Goal: Contribute content

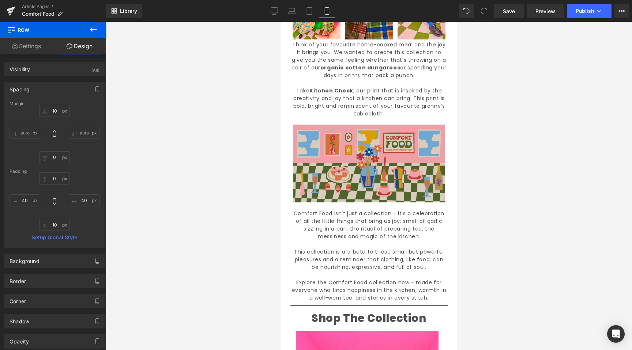
scroll to position [320, 0]
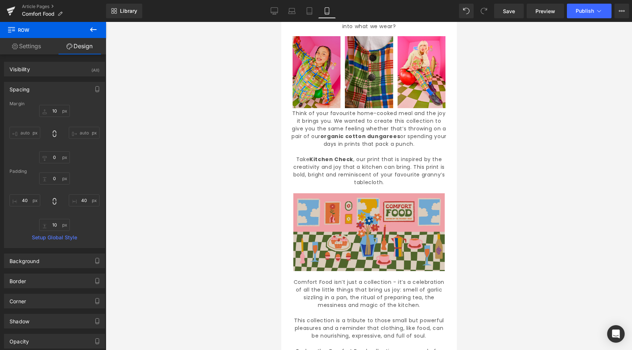
click at [335, 69] on img at bounding box center [316, 72] width 48 height 72
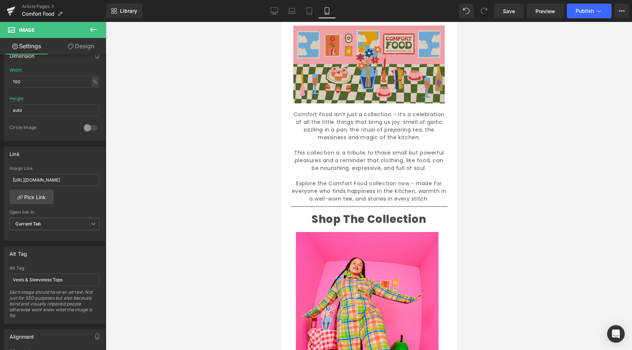
scroll to position [615, 0]
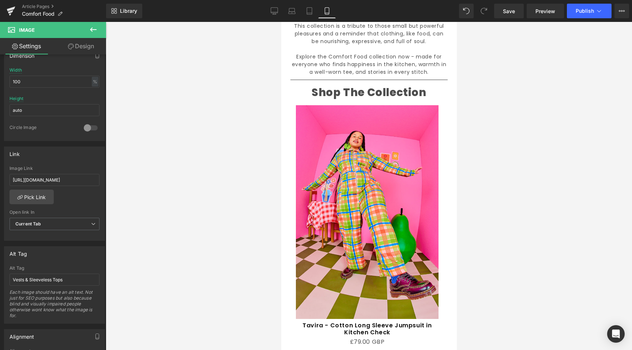
click at [354, 126] on img at bounding box center [366, 212] width 143 height 214
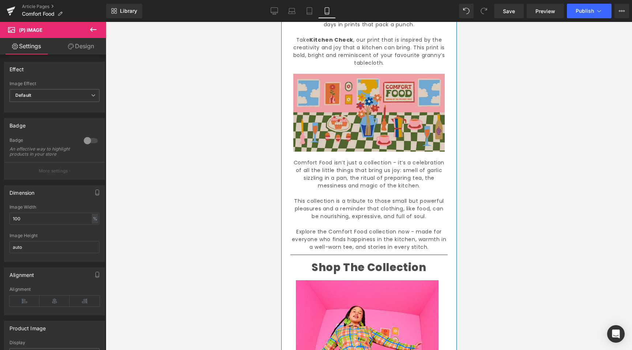
scroll to position [120, 0]
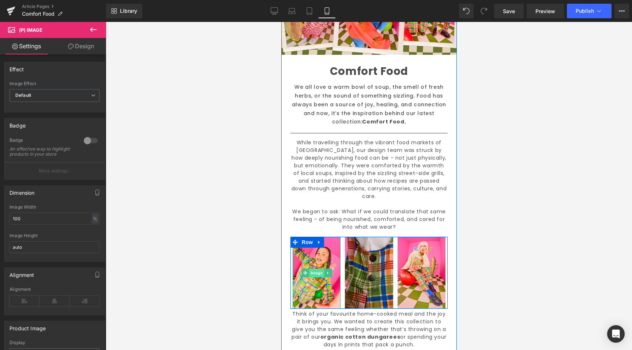
click at [318, 269] on span "Image" at bounding box center [316, 273] width 15 height 9
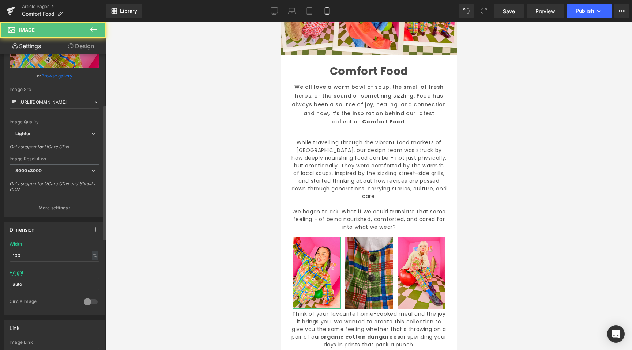
scroll to position [122, 0]
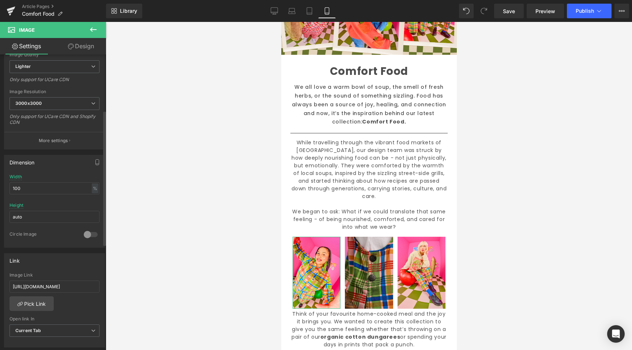
click at [58, 279] on div "Image Link https://lucyandyak.com/collections/vest-tops" at bounding box center [55, 285] width 90 height 24
click at [58, 281] on input "https://lucyandyak.com/collections/vest-tops" at bounding box center [55, 287] width 90 height 12
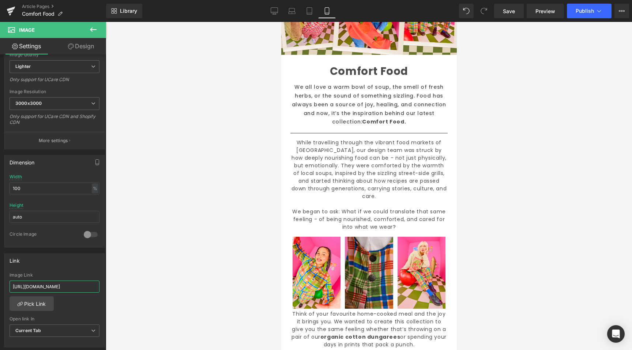
paste input "new-in/products/tavira-cotton-long-sleeve-jumpsuit-in-kitchen-check"
type input "https://lucyandyak.com/collections/new-in/products/tavira-cotton-long-sleeve-ju…"
click at [279, 18] on link "Desktop" at bounding box center [274, 11] width 18 height 15
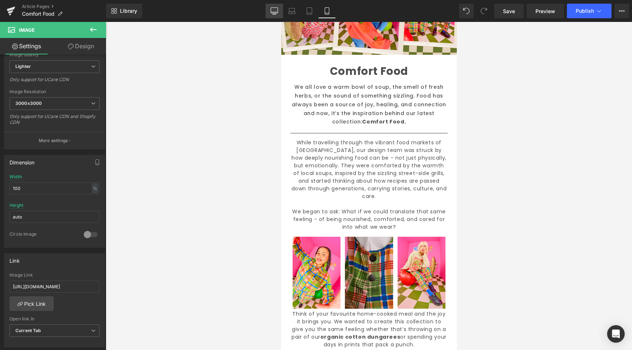
type input "auto"
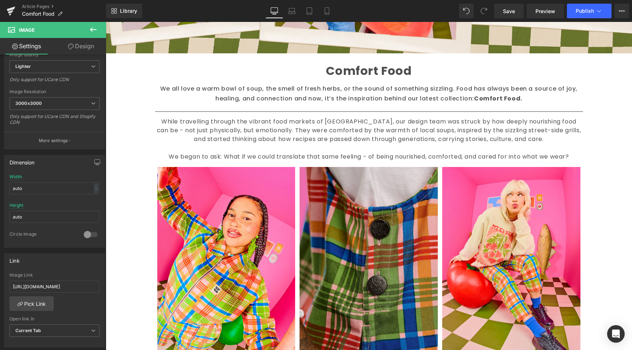
scroll to position [533, 0]
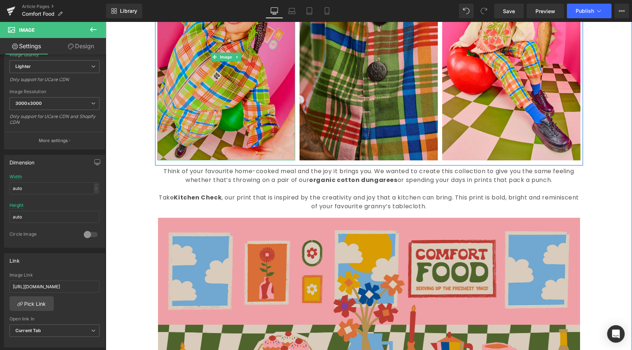
click at [220, 120] on img at bounding box center [226, 56] width 138 height 207
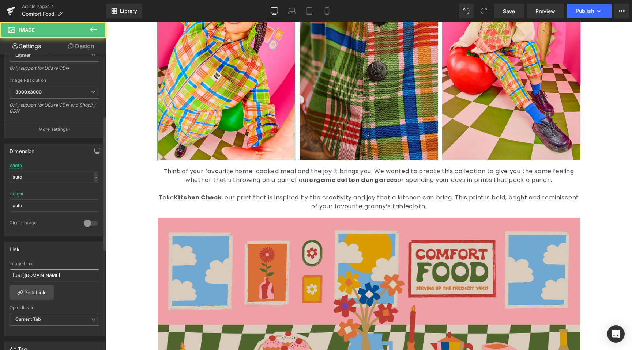
scroll to position [134, 0]
click at [68, 272] on input "https://lucyandyak.com/collections/new-in/products/tavira-cotton-long-sleeve-ju…" at bounding box center [55, 275] width 90 height 12
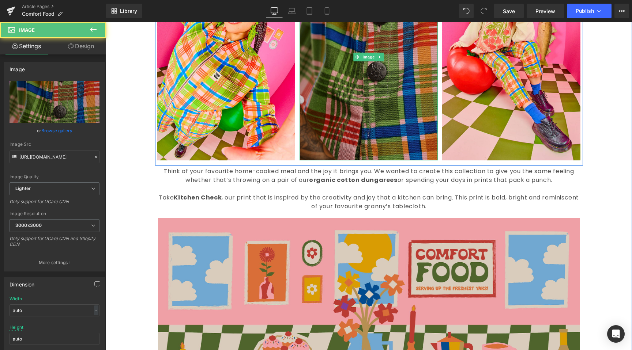
click at [325, 101] on img at bounding box center [368, 56] width 138 height 207
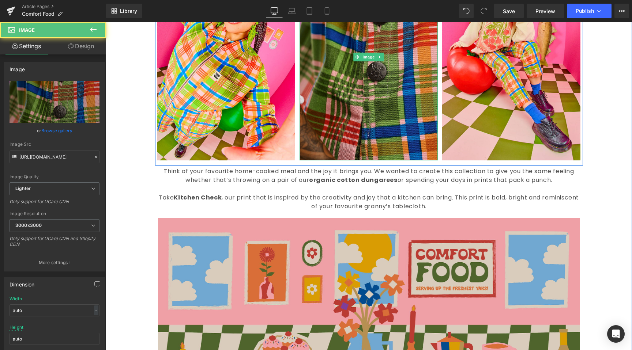
scroll to position [398, 0]
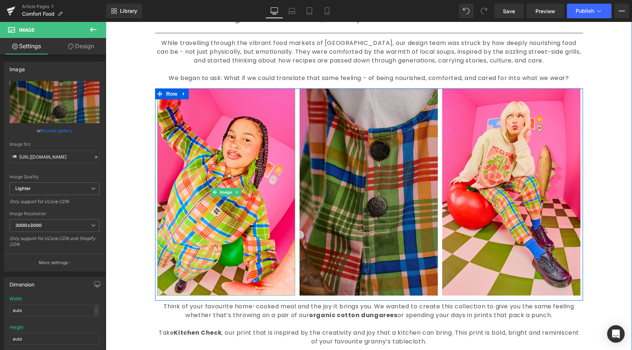
click at [391, 184] on img at bounding box center [368, 191] width 138 height 207
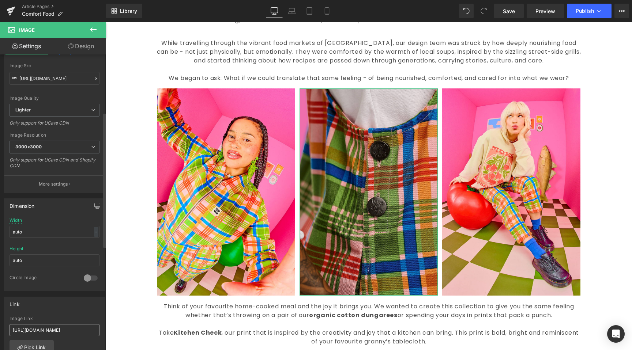
scroll to position [126, 0]
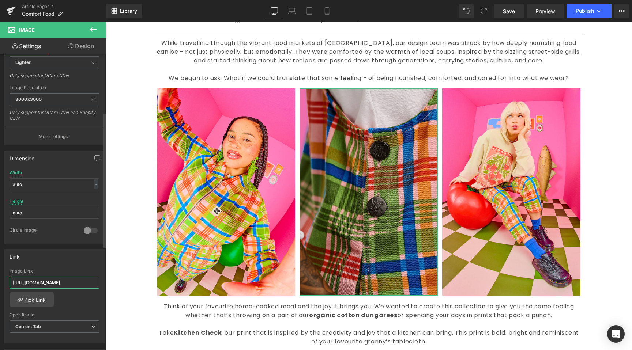
click at [38, 284] on input "https://lucyandyak.com/collections/dresses" at bounding box center [55, 283] width 90 height 12
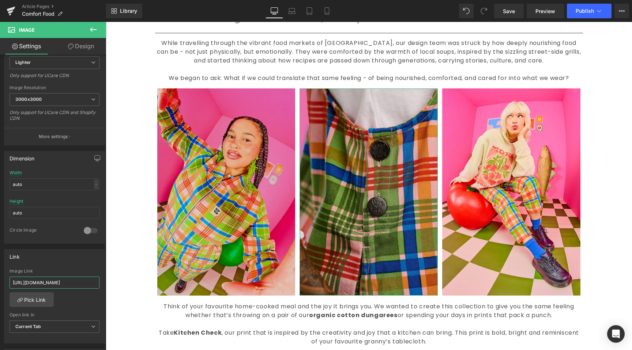
scroll to position [0, 109]
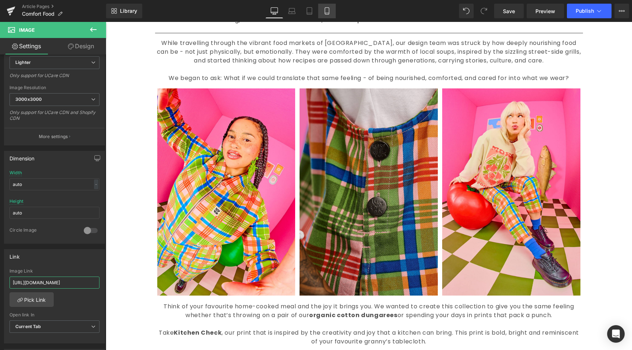
type input "https://lucyandyak.com/collections/new-in/products/mini-pini-twill-dress-in-kit…"
click at [324, 14] on icon at bounding box center [326, 10] width 7 height 7
type input "100"
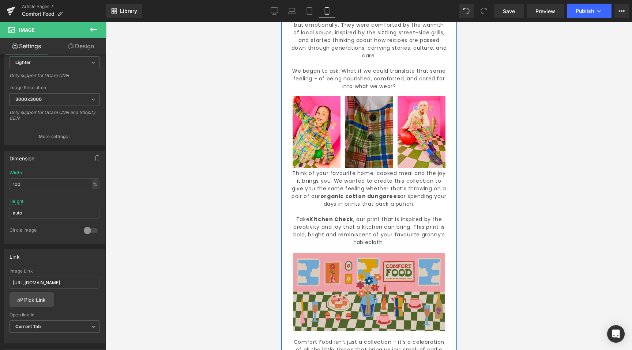
click at [421, 128] on link at bounding box center [425, 132] width 8 height 9
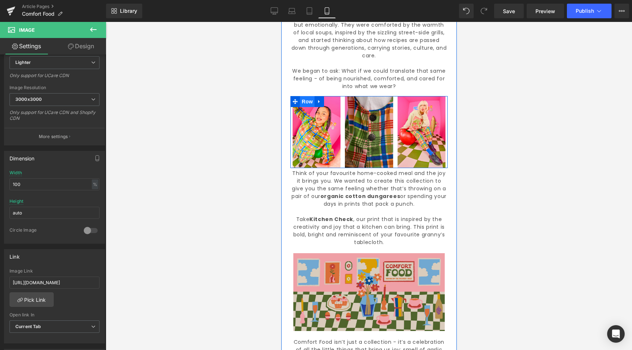
click at [305, 96] on span "Row" at bounding box center [306, 101] width 15 height 11
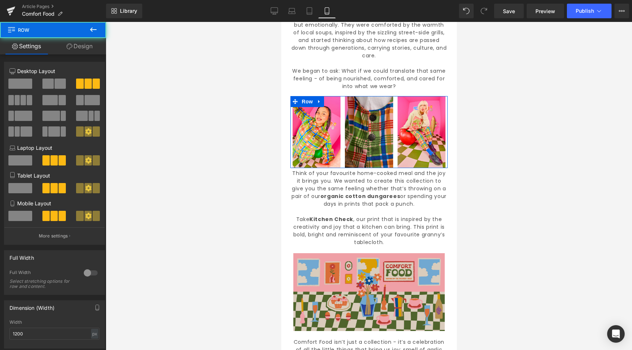
scroll to position [117, 0]
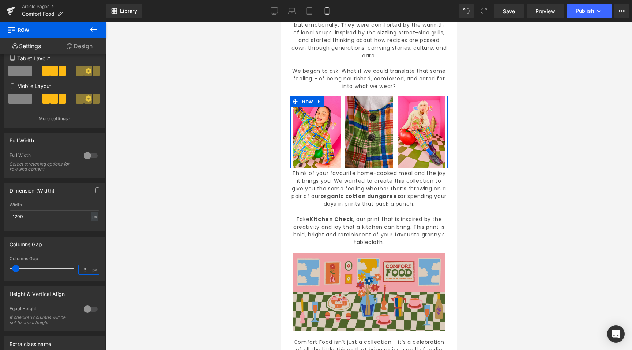
click at [85, 274] on input "6" at bounding box center [85, 269] width 13 height 9
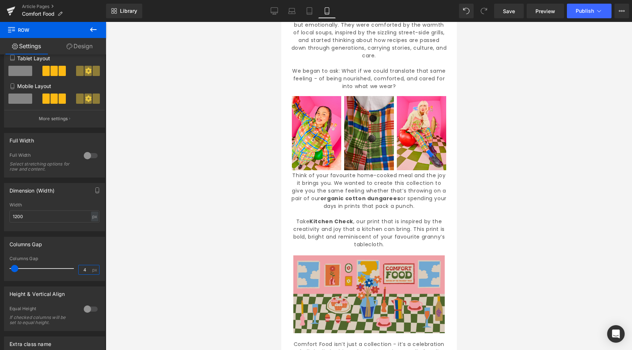
type input "3"
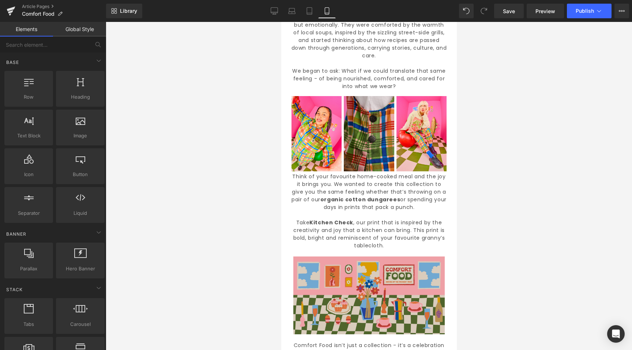
click at [166, 257] on div at bounding box center [369, 186] width 526 height 328
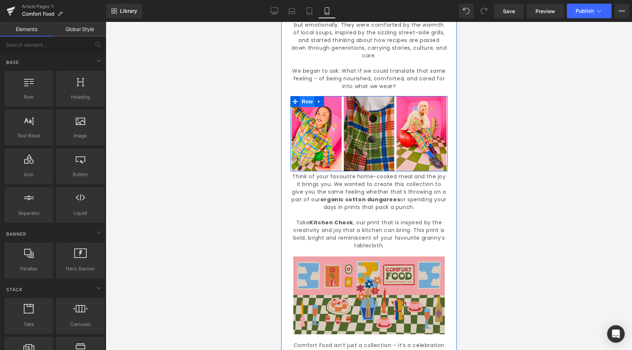
click at [303, 96] on span "Row" at bounding box center [306, 101] width 15 height 11
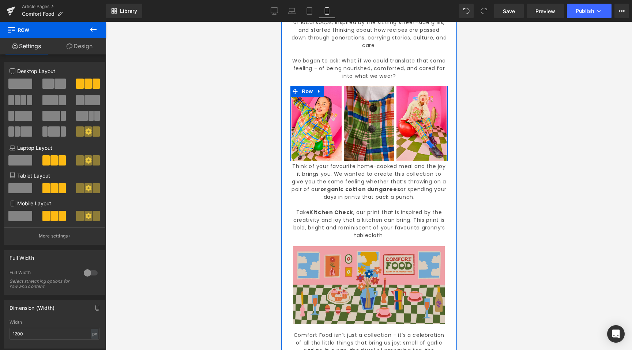
scroll to position [273, 0]
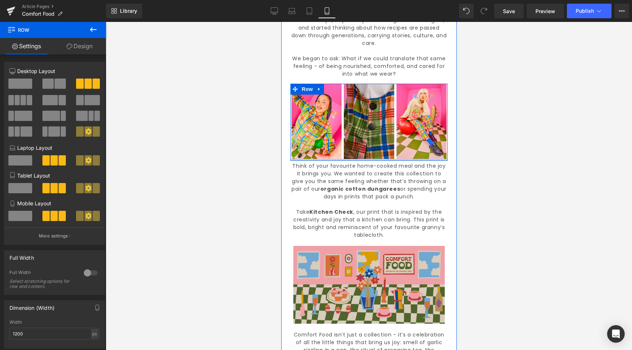
click at [357, 159] on div at bounding box center [368, 160] width 157 height 2
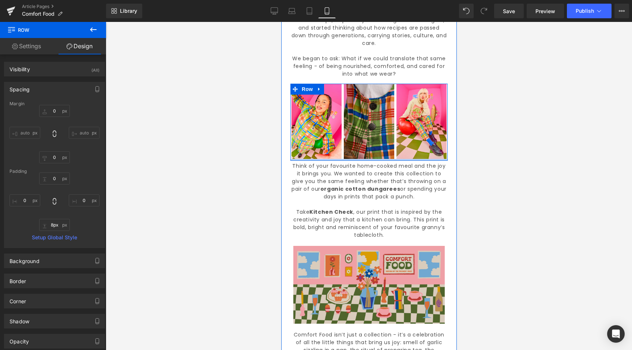
type input "9px"
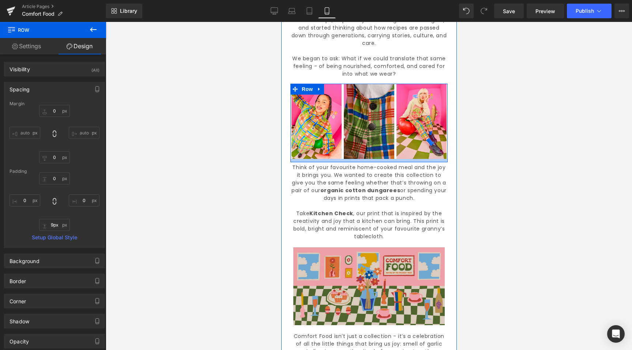
click at [350, 159] on div at bounding box center [368, 160] width 157 height 3
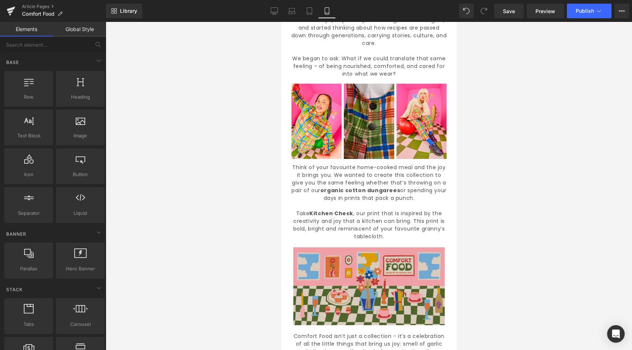
click at [224, 189] on div at bounding box center [369, 186] width 526 height 328
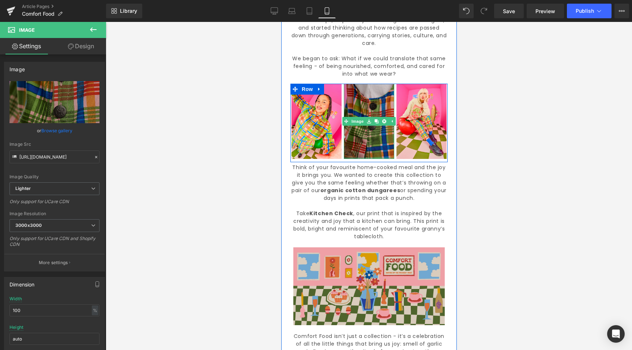
click at [364, 148] on div "Image" at bounding box center [368, 121] width 50 height 75
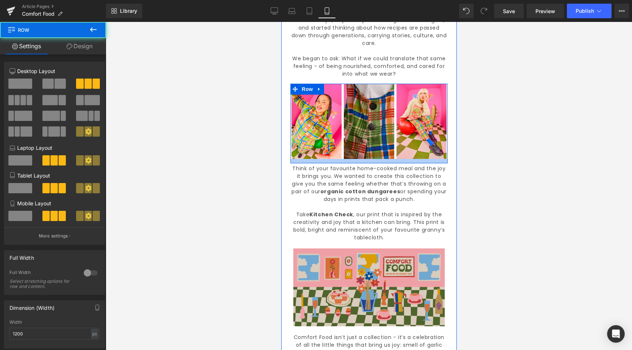
click at [359, 159] on div at bounding box center [368, 161] width 157 height 4
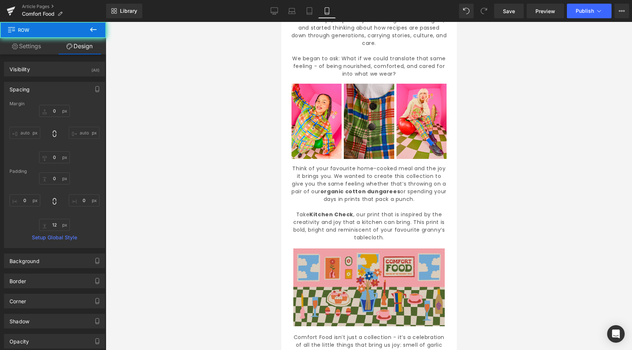
click at [209, 164] on div at bounding box center [369, 186] width 526 height 328
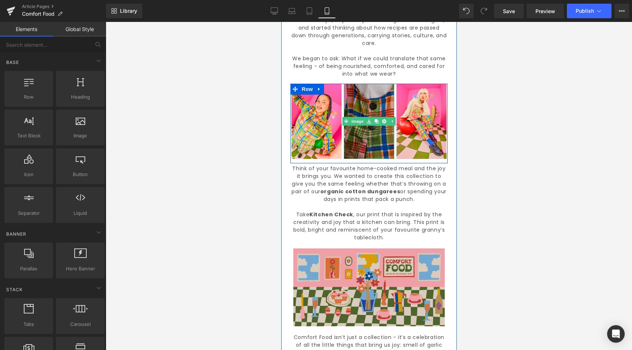
click at [360, 99] on img at bounding box center [368, 121] width 50 height 75
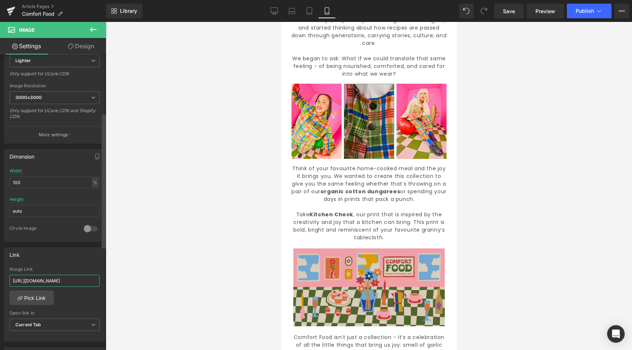
scroll to position [0, 109]
drag, startPoint x: 63, startPoint y: 284, endPoint x: 106, endPoint y: 282, distance: 43.2
click at [106, 282] on div "Image https://ucarecdn.com/afc7a5c3-04c4-49de-91bf-34e749fadf6a/-/format/auto/-…" at bounding box center [53, 203] width 106 height 299
click at [85, 282] on input "https://lucyandyak.com/collections/new-in/products/mini-pini-twill-dress-in-kit…" at bounding box center [55, 281] width 90 height 12
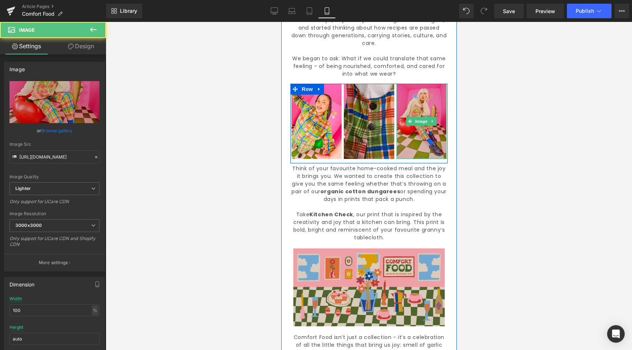
click at [425, 101] on img at bounding box center [421, 121] width 50 height 75
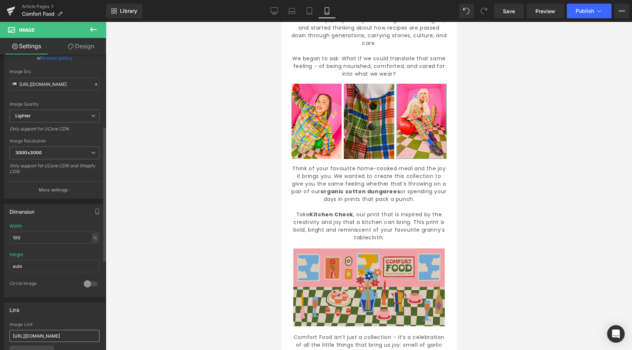
scroll to position [199, 0]
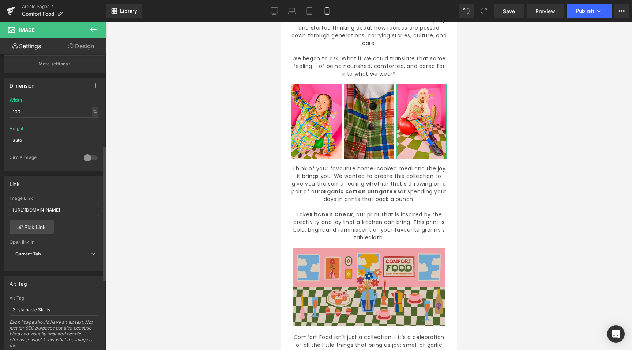
click at [49, 211] on input "https://lucyandyak.com/collections/skirts" at bounding box center [55, 210] width 90 height 12
type input "https://lucyandyak.com/collections/new-in/products/drew-straight-leg-cotton-tro…"
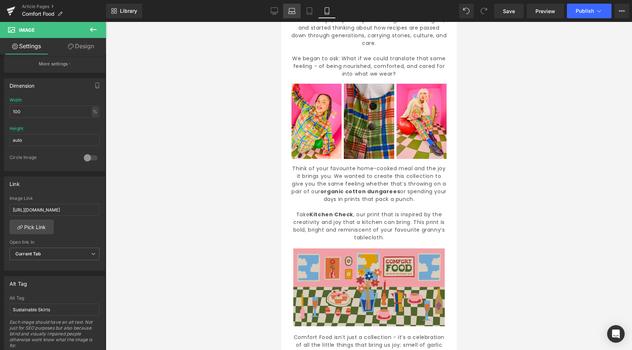
click at [287, 13] on link "Laptop" at bounding box center [292, 11] width 18 height 15
type input "auto"
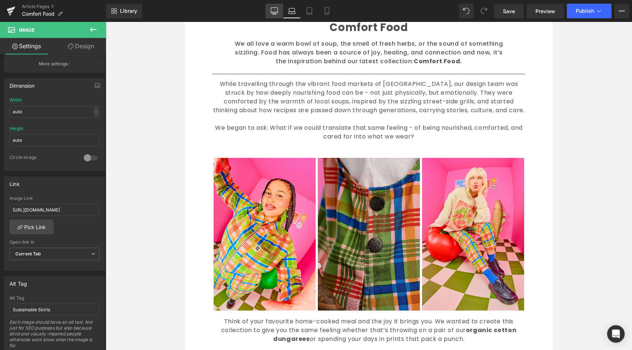
scroll to position [354, 0]
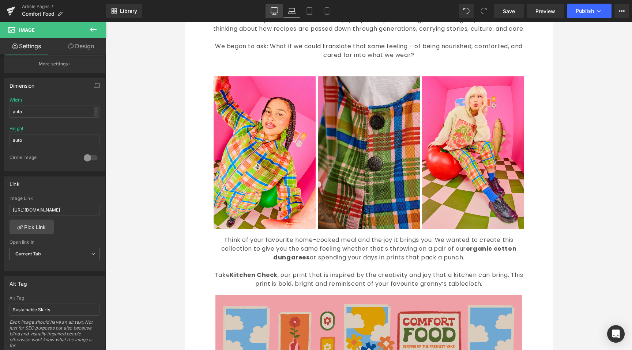
click at [274, 10] on icon at bounding box center [274, 10] width 7 height 7
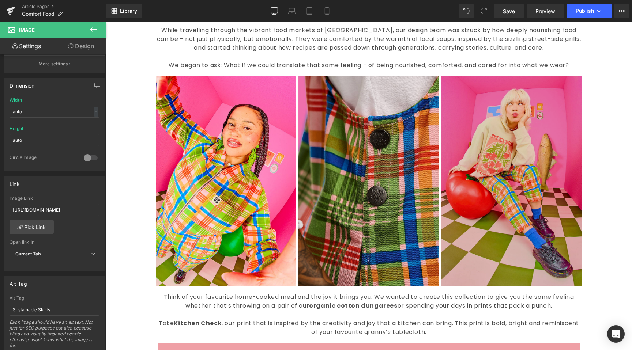
scroll to position [531, 0]
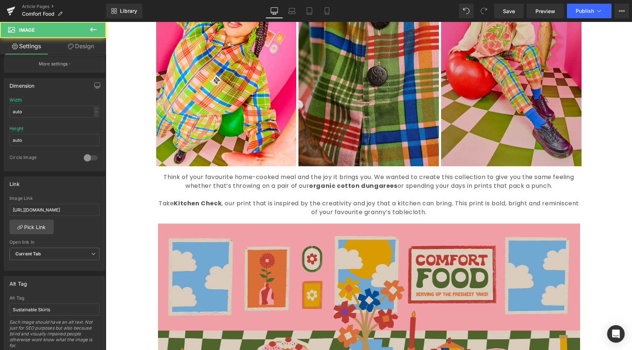
click at [512, 115] on img at bounding box center [511, 61] width 140 height 211
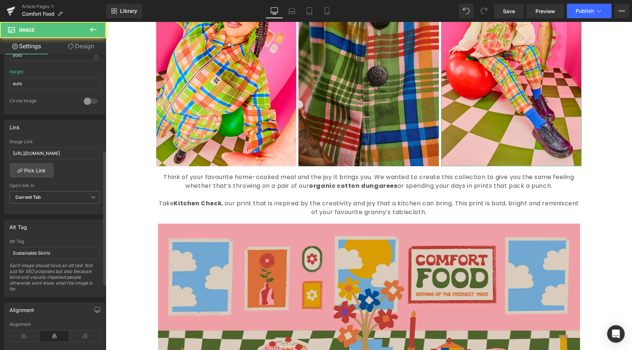
scroll to position [257, 0]
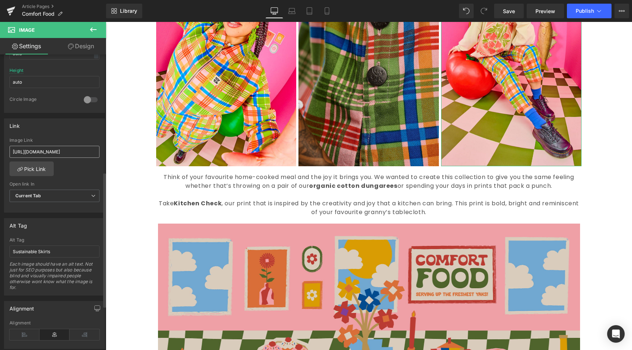
click at [77, 148] on input "https://lucyandyak.com/collections/new-in/products/drew-straight-leg-cotton-tro…" at bounding box center [55, 152] width 90 height 12
click at [514, 12] on span "Save" at bounding box center [509, 11] width 12 height 8
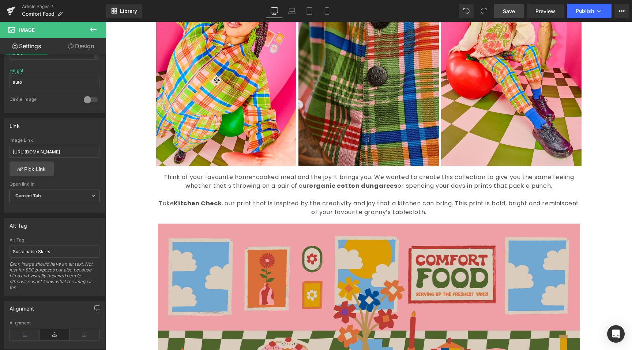
scroll to position [0, 0]
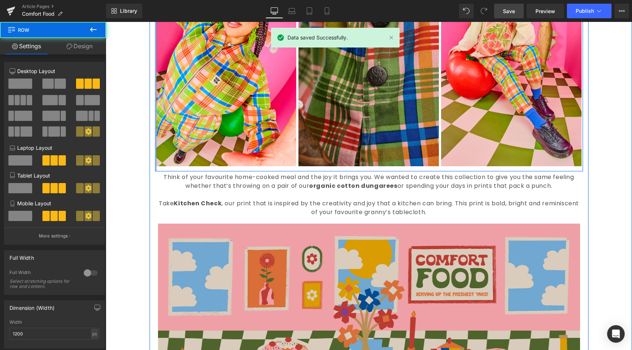
drag, startPoint x: 155, startPoint y: 151, endPoint x: 147, endPoint y: 149, distance: 8.2
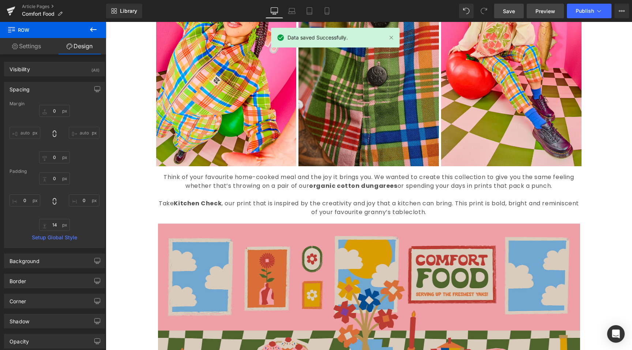
click at [537, 8] on span "Preview" at bounding box center [545, 11] width 20 height 8
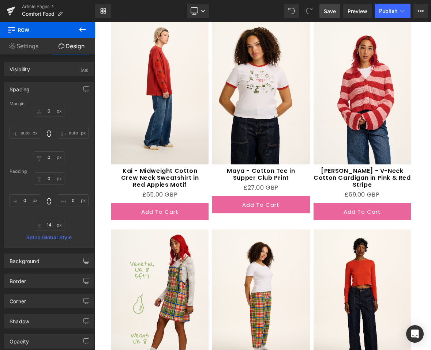
scroll to position [1220, 0]
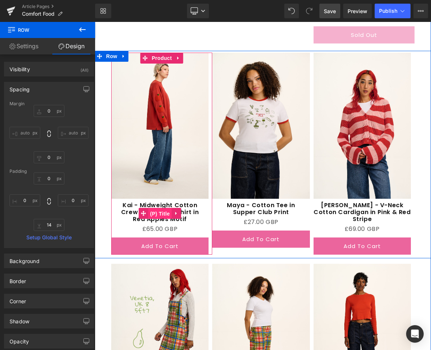
click at [157, 208] on span "(P) Title" at bounding box center [159, 213] width 23 height 11
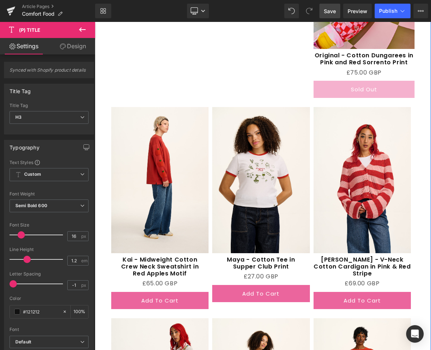
scroll to position [1165, 0]
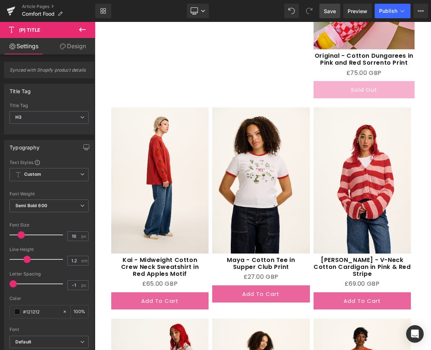
click at [333, 16] on link "Save" at bounding box center [329, 11] width 21 height 15
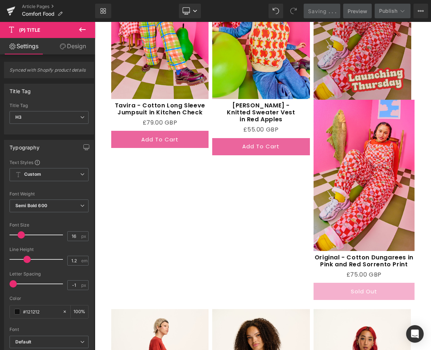
scroll to position [968, 0]
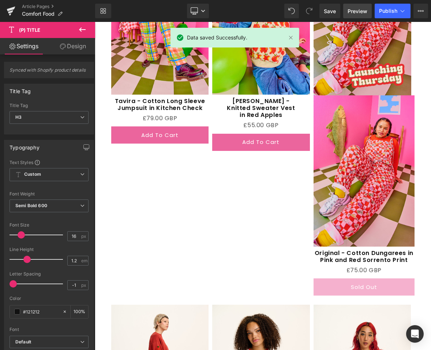
click at [357, 14] on span "Preview" at bounding box center [357, 11] width 20 height 8
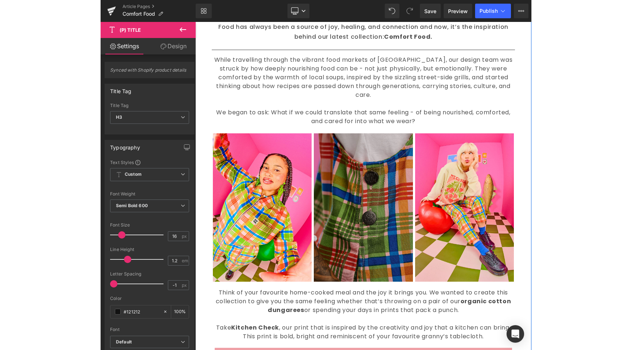
scroll to position [297, 0]
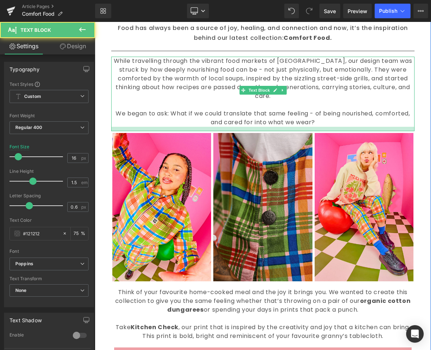
click at [262, 127] on div at bounding box center [262, 129] width 303 height 4
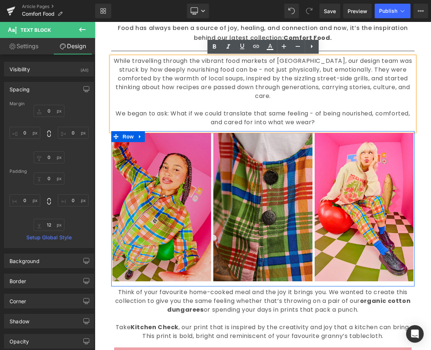
click at [140, 166] on img at bounding box center [161, 207] width 99 height 148
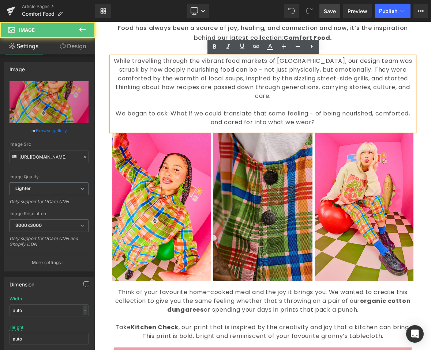
click at [328, 12] on span "Save" at bounding box center [330, 11] width 12 height 8
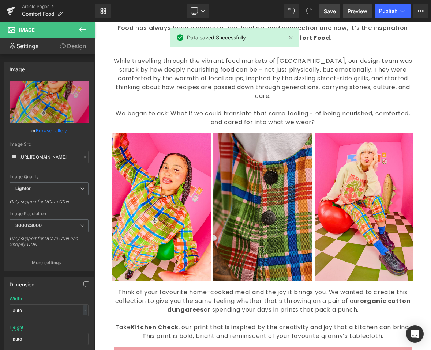
click at [349, 10] on span "Preview" at bounding box center [357, 11] width 20 height 8
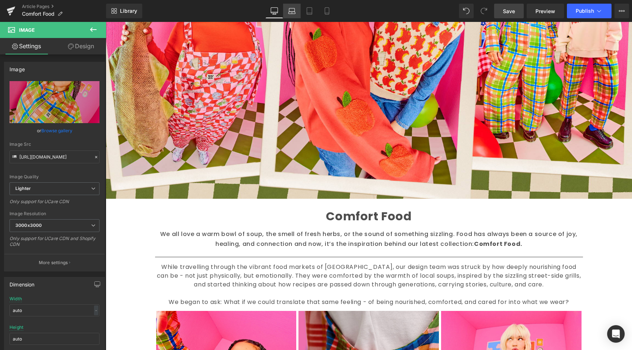
click at [290, 11] on icon at bounding box center [291, 10] width 7 height 7
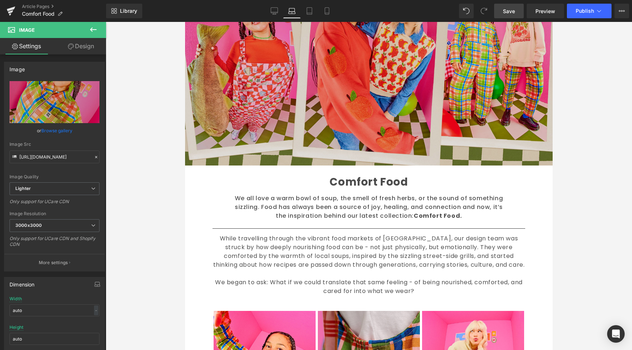
scroll to position [240, 0]
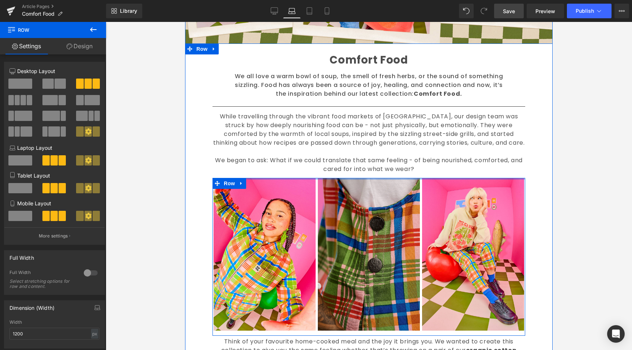
drag, startPoint x: 376, startPoint y: 179, endPoint x: 379, endPoint y: 165, distance: 14.1
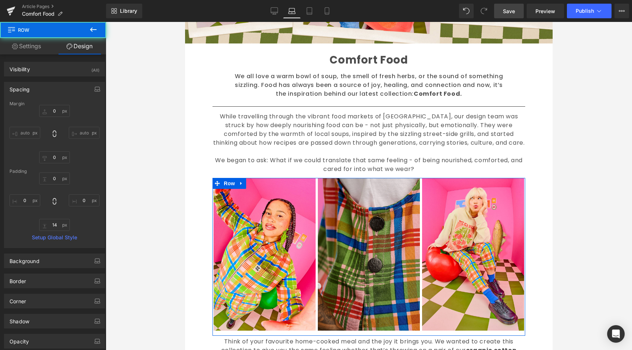
scroll to position [80, 0]
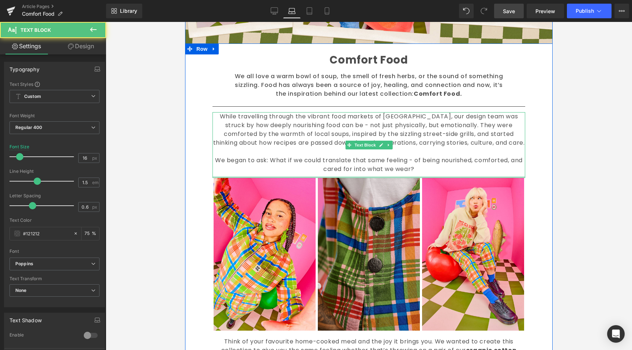
click at [395, 177] on div at bounding box center [368, 177] width 313 height 2
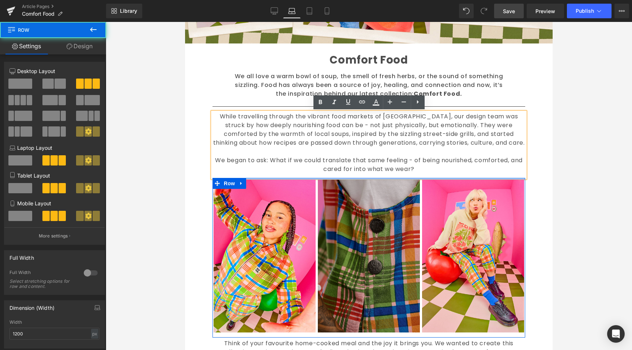
click at [395, 179] on div at bounding box center [368, 179] width 313 height 2
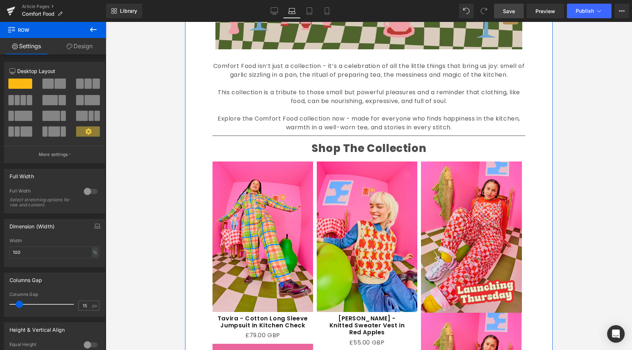
scroll to position [716, 0]
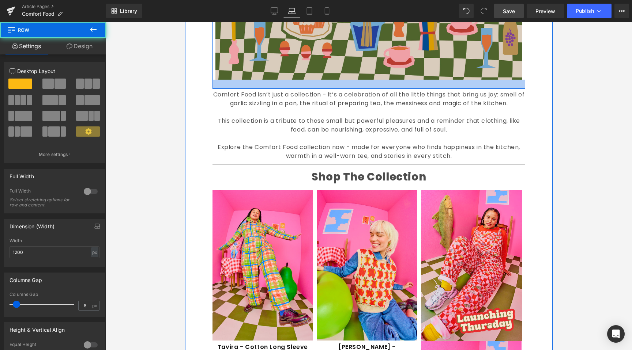
click at [379, 87] on div at bounding box center [368, 84] width 313 height 9
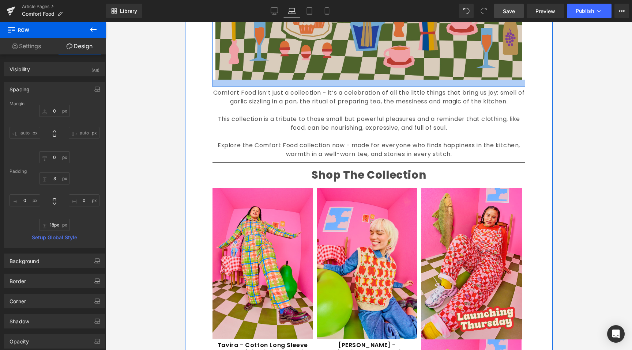
type input "17px"
click at [376, 85] on div at bounding box center [368, 83] width 313 height 7
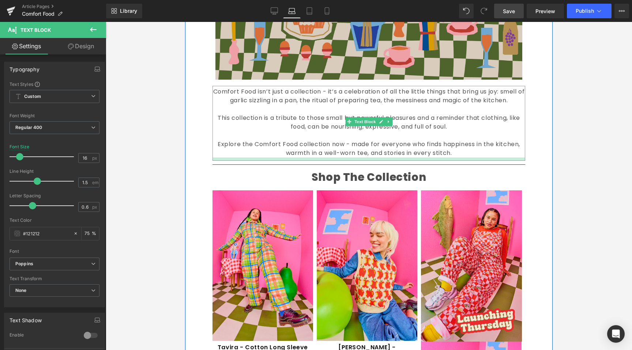
click at [354, 159] on div at bounding box center [368, 159] width 313 height 3
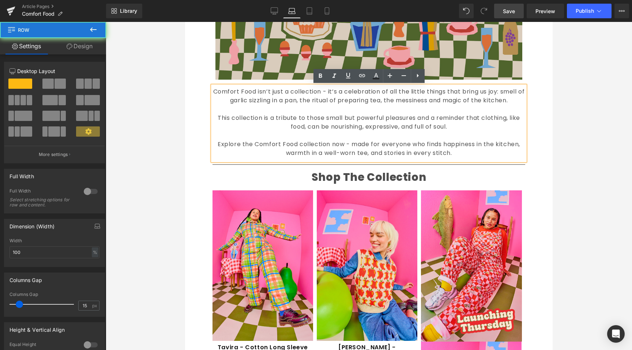
click at [188, 178] on div "Comfort Food Text Block We all love a warm bowl of soup, the smell of fresh her…" at bounding box center [368, 278] width 367 height 1422
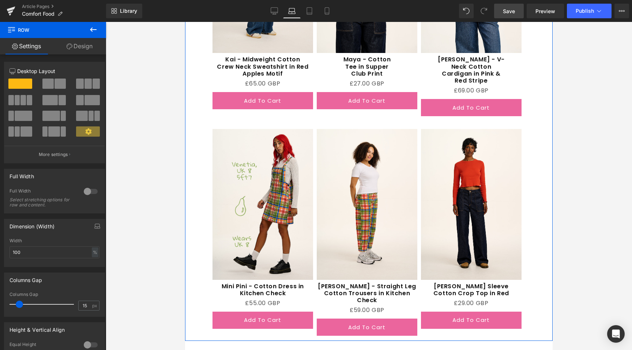
scroll to position [1373, 0]
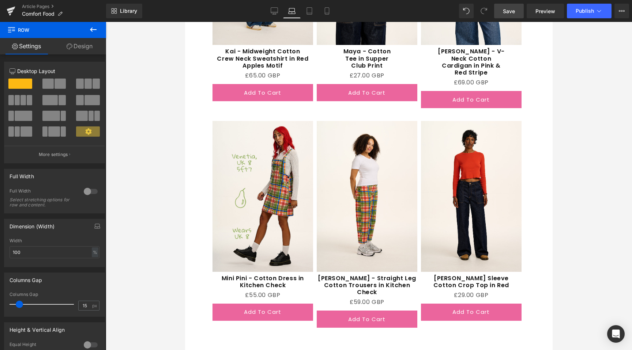
click at [505, 11] on span "Save" at bounding box center [509, 11] width 12 height 8
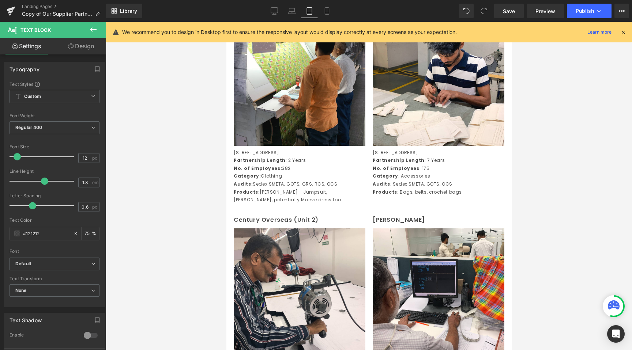
scroll to position [534, 0]
